Goal: Information Seeking & Learning: Learn about a topic

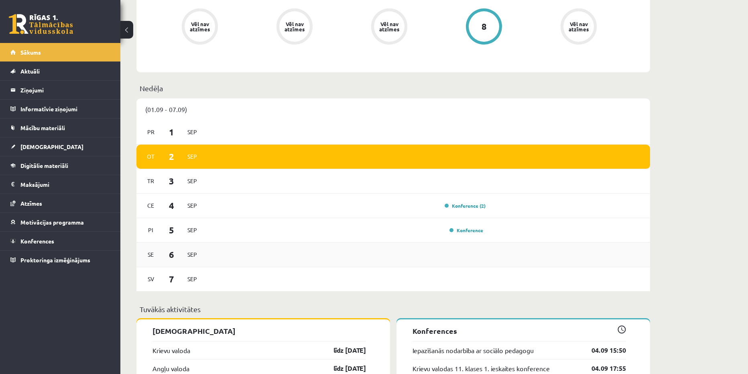
scroll to position [361, 0]
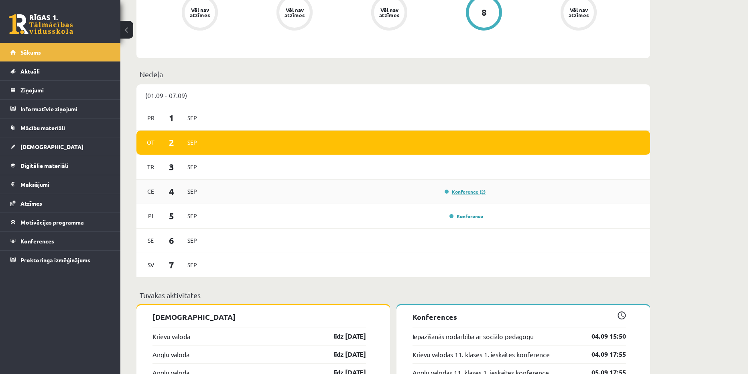
click at [466, 193] on link "Konference (2)" at bounding box center [465, 191] width 41 height 6
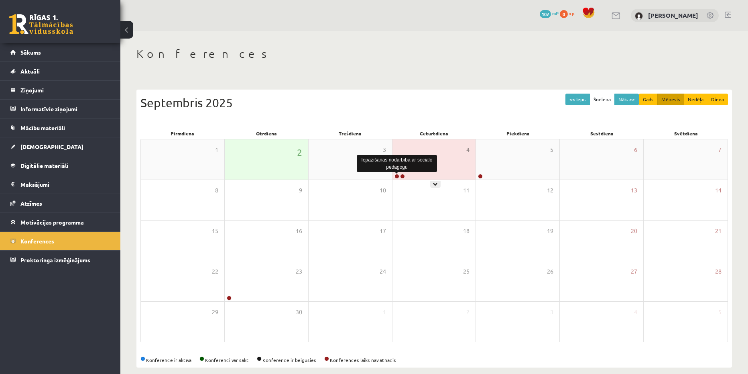
click at [396, 175] on link at bounding box center [397, 176] width 5 height 5
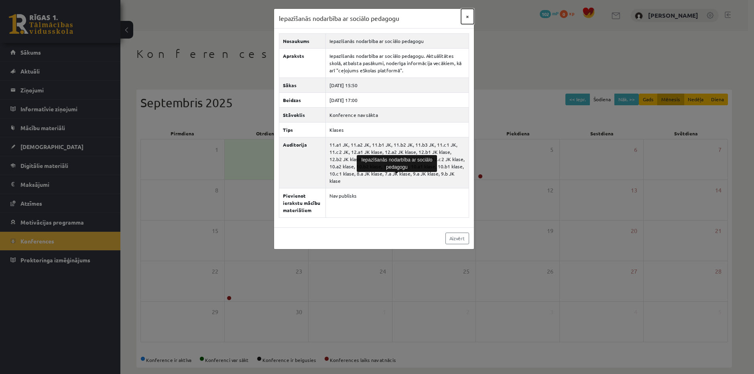
click at [467, 17] on button "×" at bounding box center [467, 16] width 13 height 15
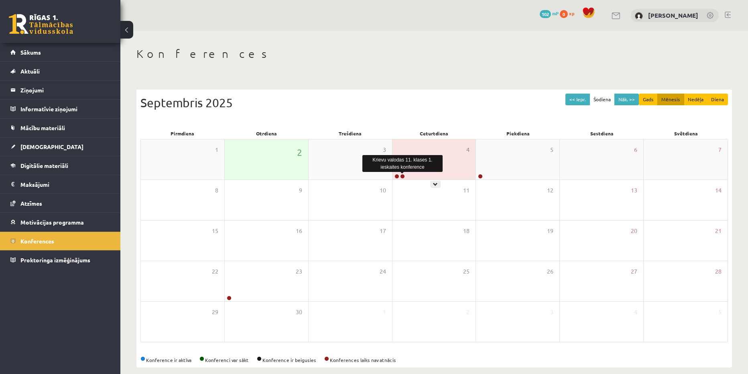
click at [403, 177] on link at bounding box center [402, 176] width 5 height 5
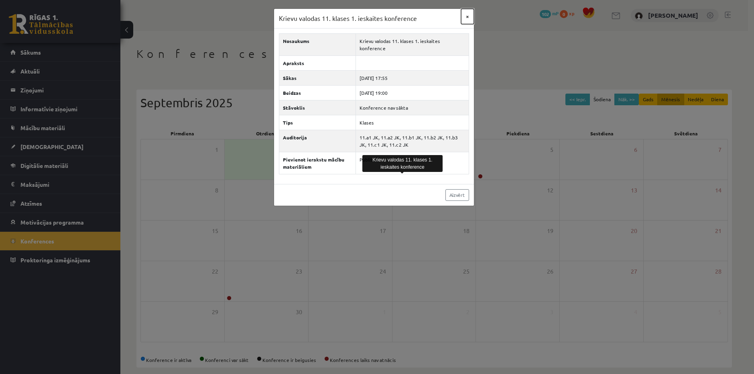
click at [467, 15] on button "×" at bounding box center [467, 16] width 13 height 15
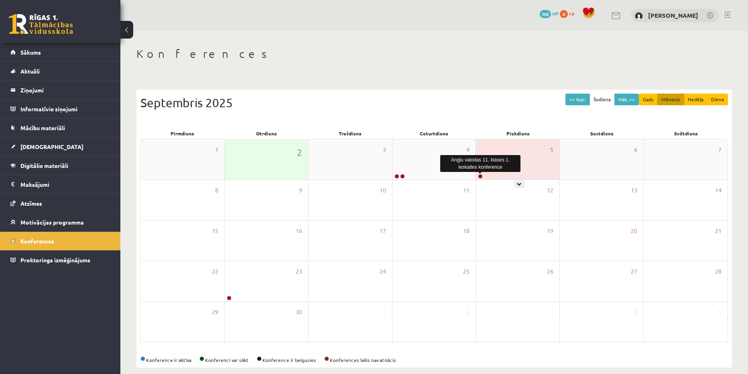
click at [480, 176] on link at bounding box center [480, 176] width 5 height 5
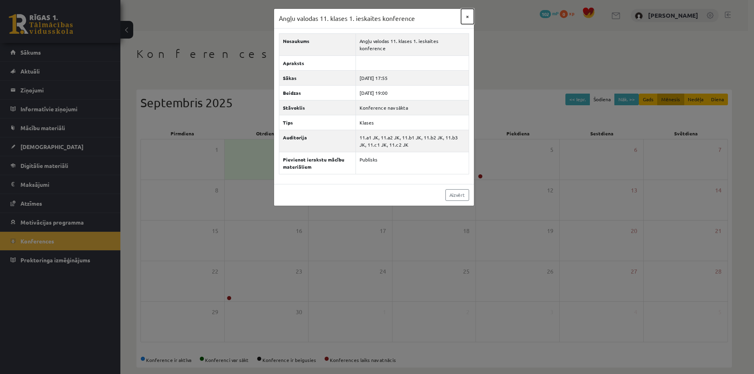
click at [468, 16] on button "×" at bounding box center [467, 16] width 13 height 15
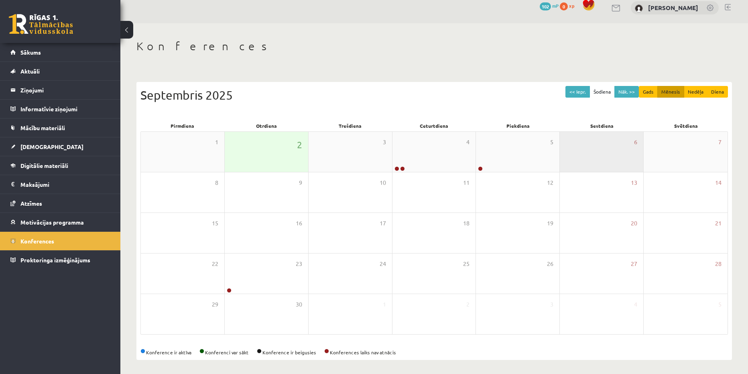
scroll to position [10, 0]
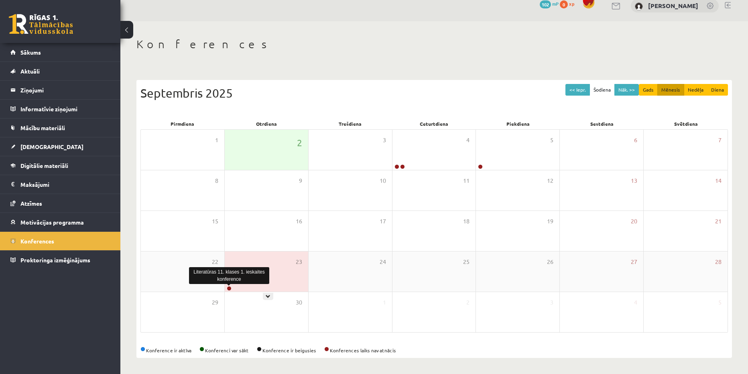
click at [230, 289] on link at bounding box center [229, 288] width 5 height 5
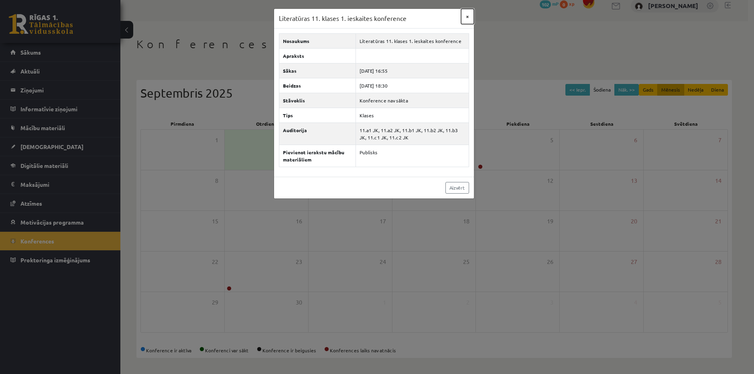
click at [469, 14] on button "×" at bounding box center [467, 16] width 13 height 15
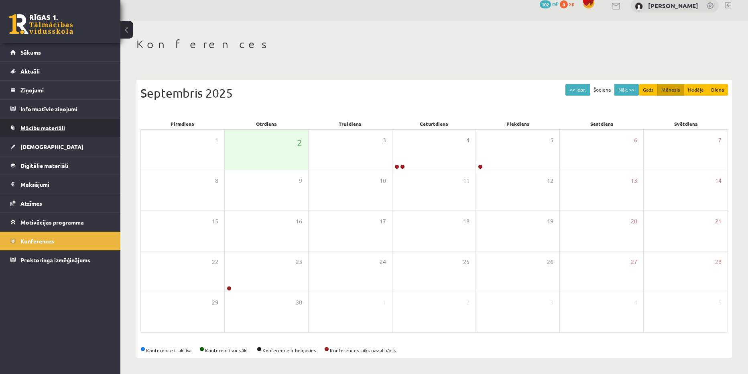
click at [56, 132] on link "Mācību materiāli" at bounding box center [60, 127] width 100 height 18
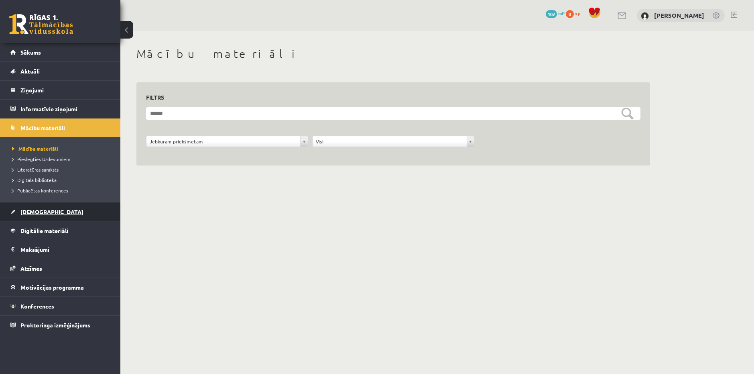
click at [47, 212] on link "[DEMOGRAPHIC_DATA]" at bounding box center [60, 211] width 100 height 18
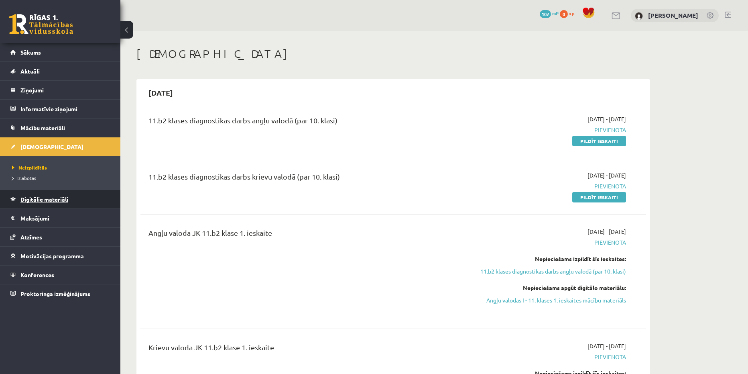
click at [62, 198] on span "Digitālie materiāli" at bounding box center [44, 199] width 48 height 7
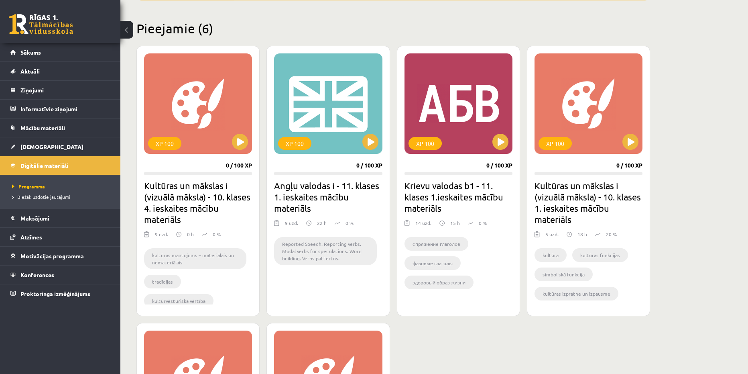
scroll to position [183, 0]
click at [495, 142] on button at bounding box center [501, 142] width 16 height 16
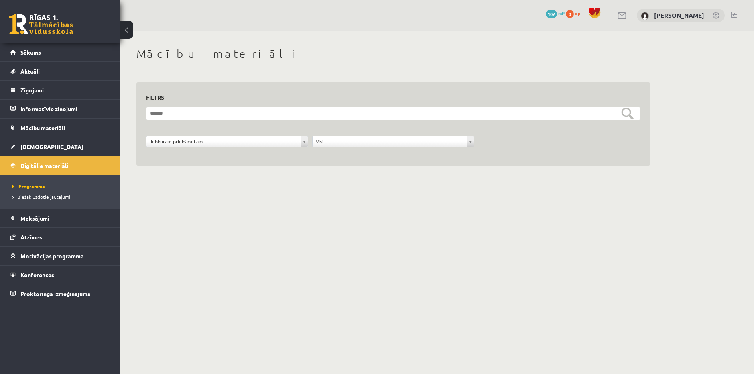
click at [38, 188] on span "Programma" at bounding box center [28, 186] width 33 height 6
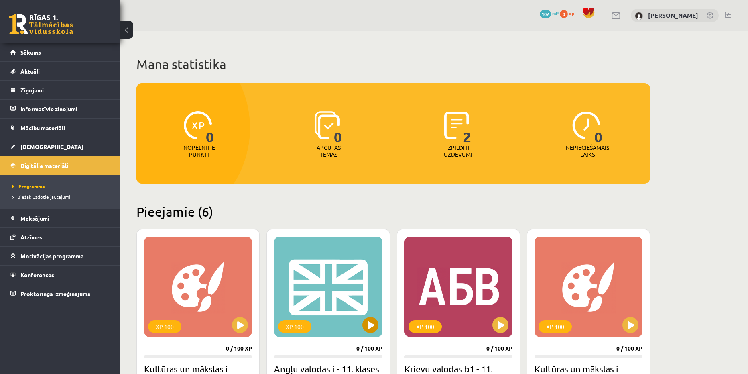
click at [361, 324] on div "XP 100" at bounding box center [328, 286] width 108 height 100
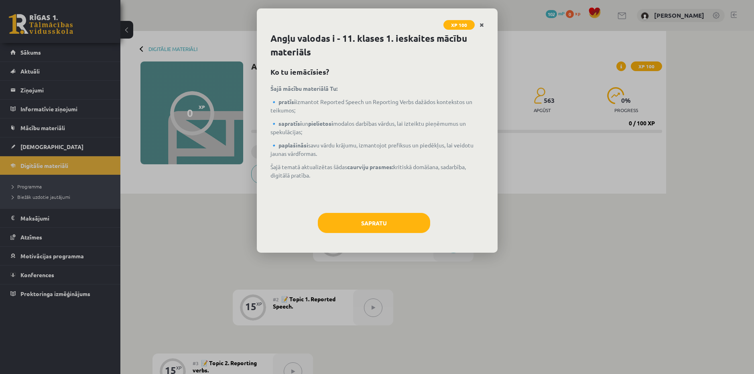
click at [485, 24] on link "Close" at bounding box center [482, 25] width 14 height 16
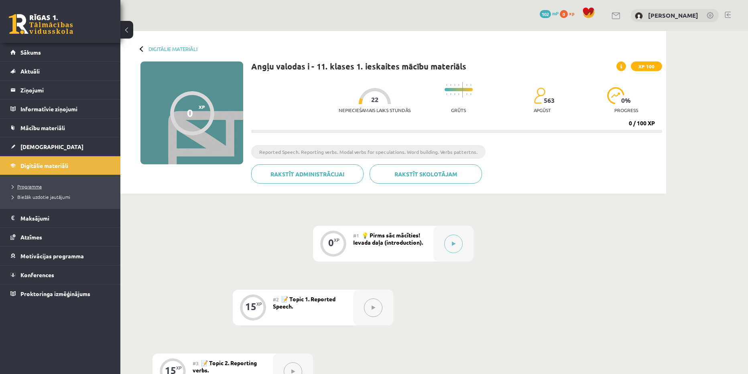
click at [28, 186] on span "Programma" at bounding box center [27, 186] width 30 height 6
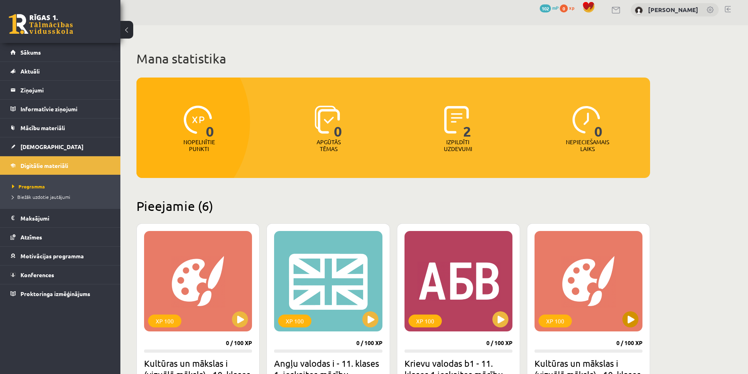
scroll to position [80, 0]
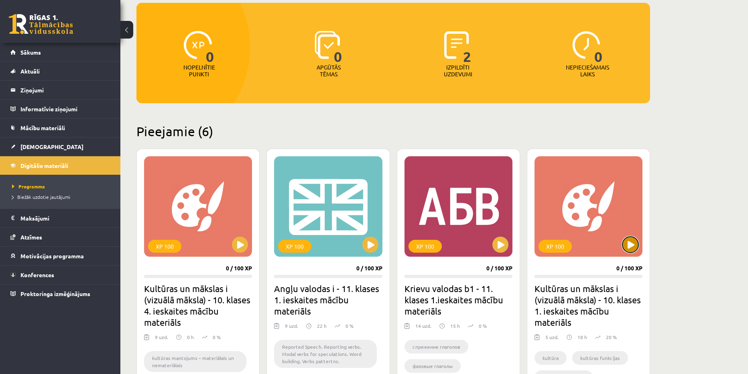
click at [629, 247] on button at bounding box center [631, 244] width 16 height 16
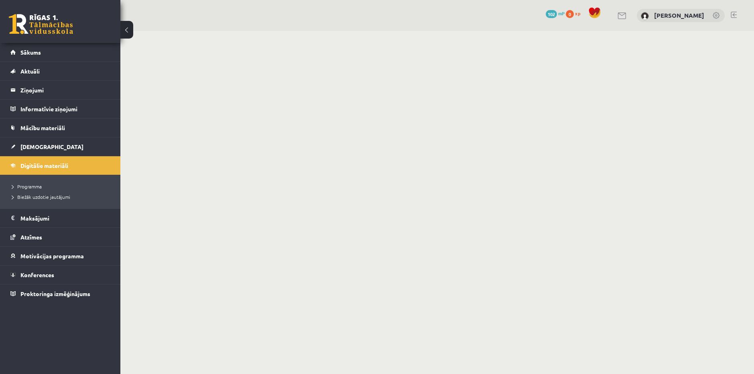
click at [599, 14] on span at bounding box center [595, 13] width 12 height 12
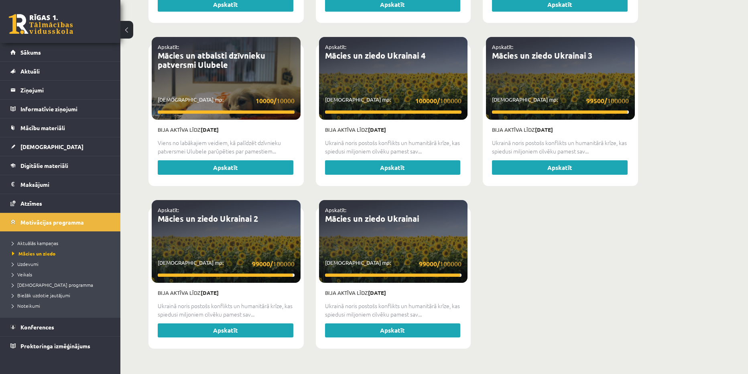
scroll to position [831, 0]
